Goal: Understand process/instructions: Learn how to perform a task or action

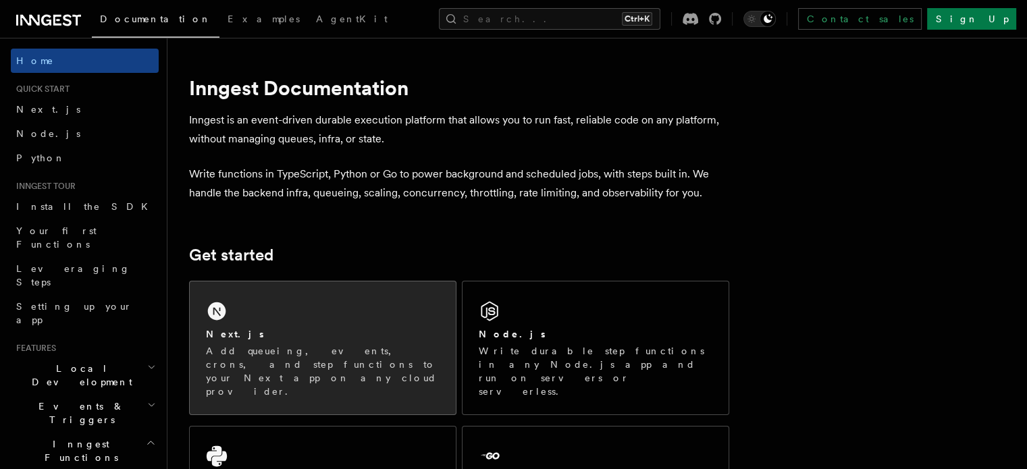
click at [327, 306] on div "Next.js Add queueing, events, crons, and step functions to your Next app on any…" at bounding box center [323, 348] width 266 height 133
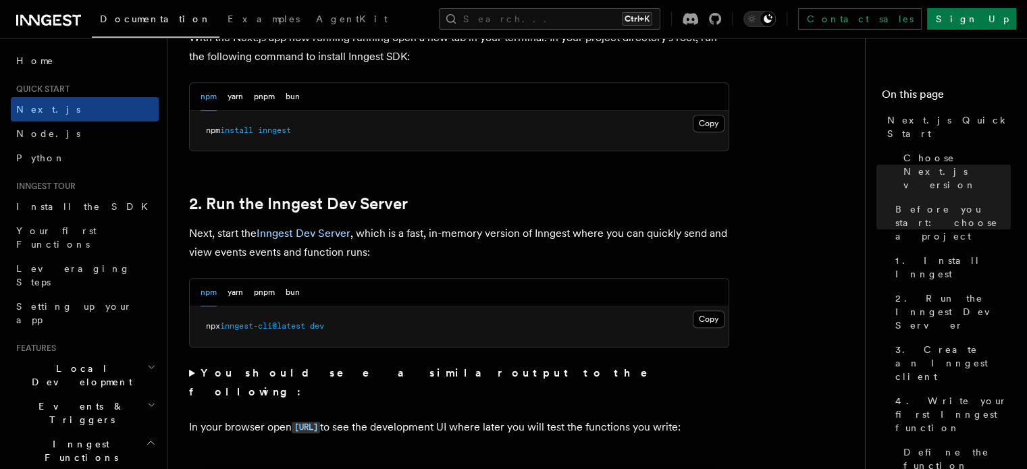
scroll to position [811, 0]
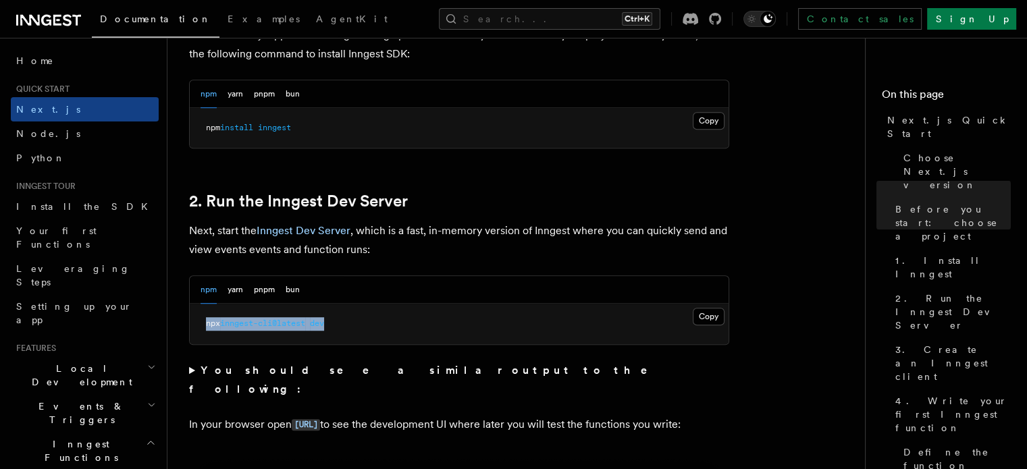
drag, startPoint x: 384, startPoint y: 327, endPoint x: 203, endPoint y: 311, distance: 181.8
click at [203, 311] on pre "npx inngest-cli@latest dev" at bounding box center [459, 324] width 539 height 41
copy span "npx inngest-cli@latest dev"
